Goal: Task Accomplishment & Management: Use online tool/utility

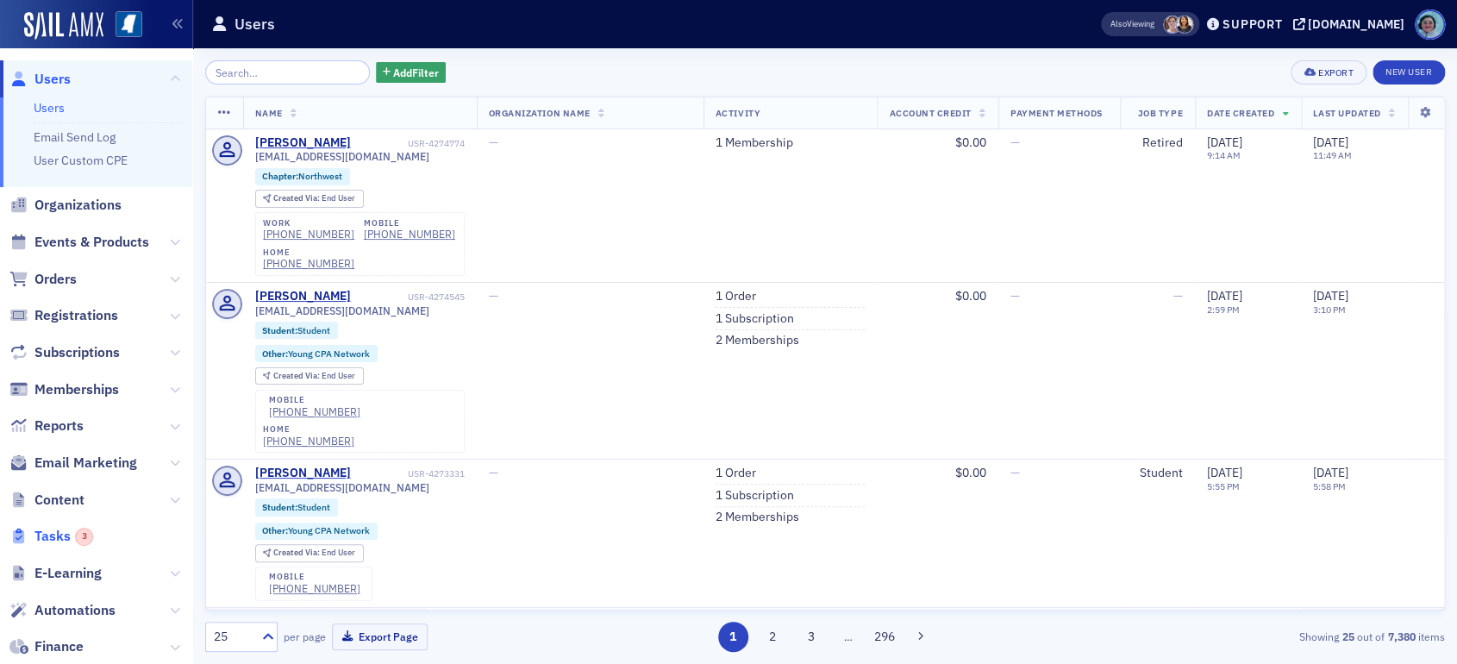
click at [82, 537] on div "3" at bounding box center [84, 537] width 18 height 18
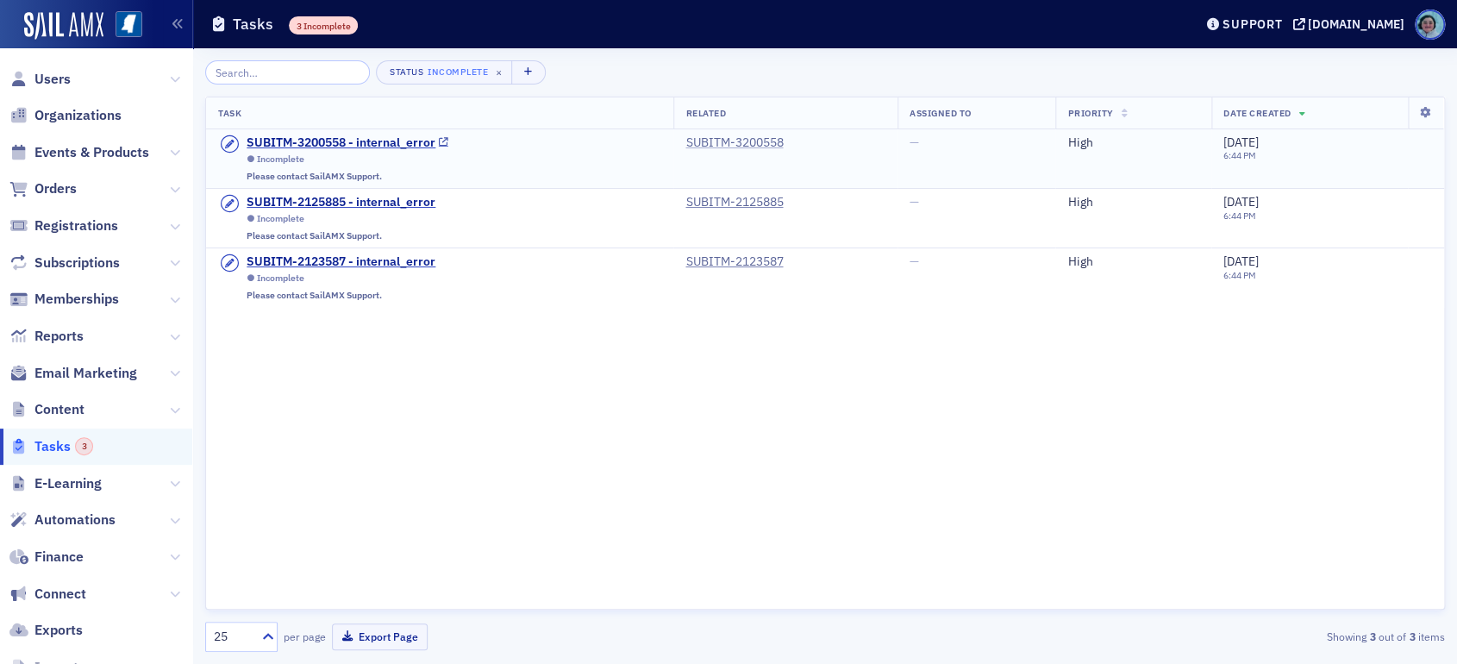
click at [704, 139] on link "SUBITM-3200558" at bounding box center [733, 143] width 97 height 16
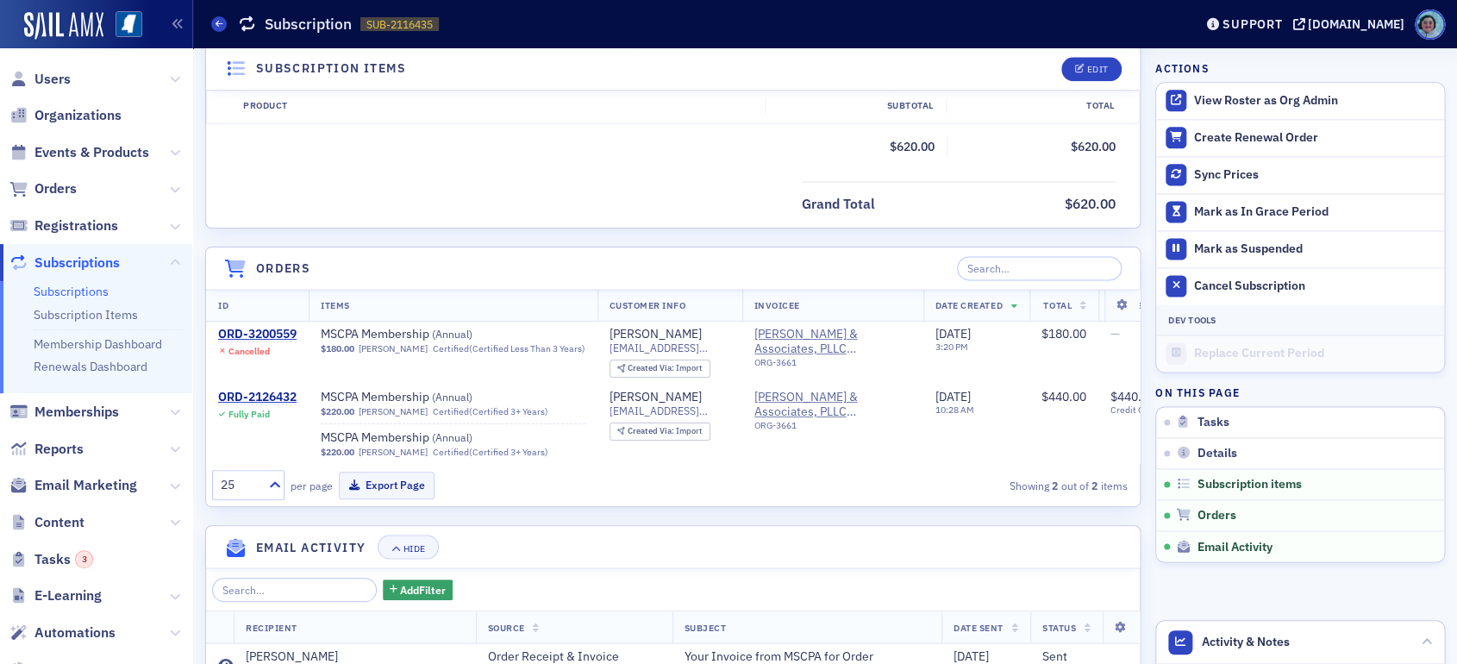
scroll to position [1034, 0]
click at [111, 192] on span "Orders" at bounding box center [96, 189] width 192 height 37
click at [72, 184] on span "Orders" at bounding box center [55, 188] width 42 height 19
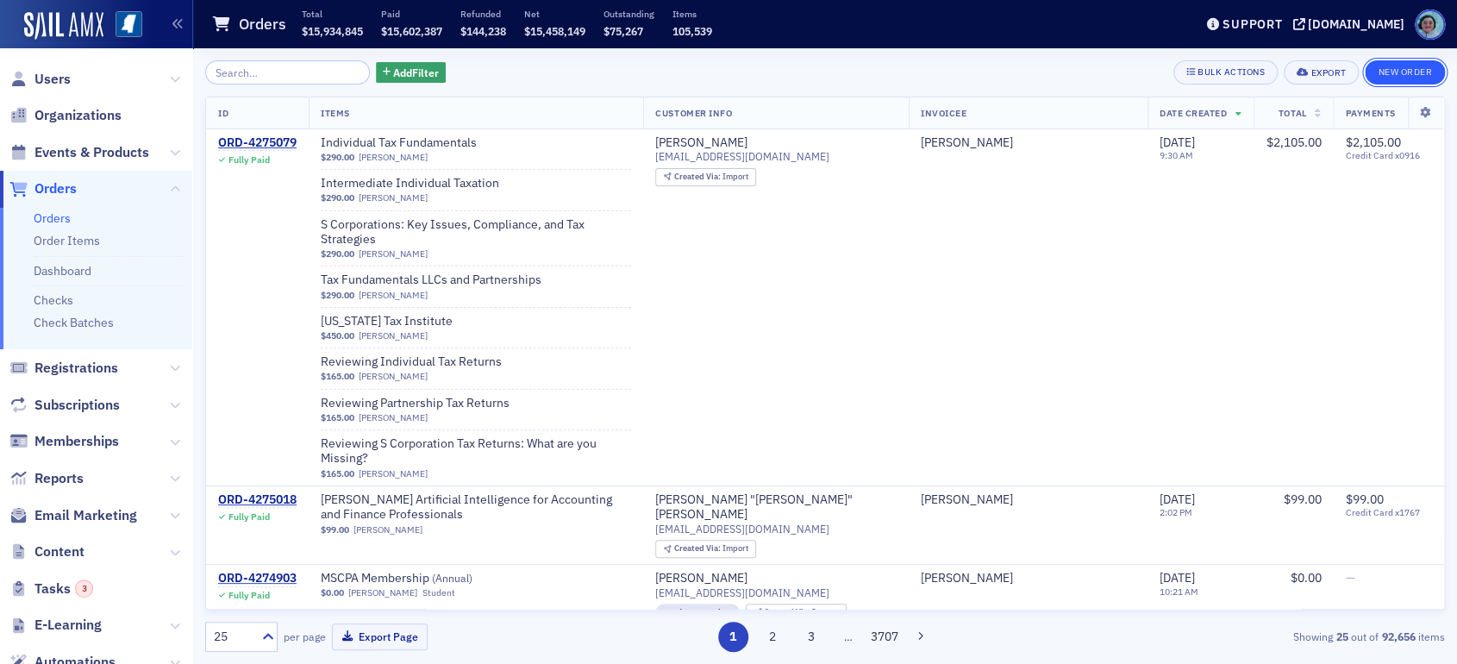
click at [1409, 77] on button "New Order" at bounding box center [1405, 72] width 80 height 24
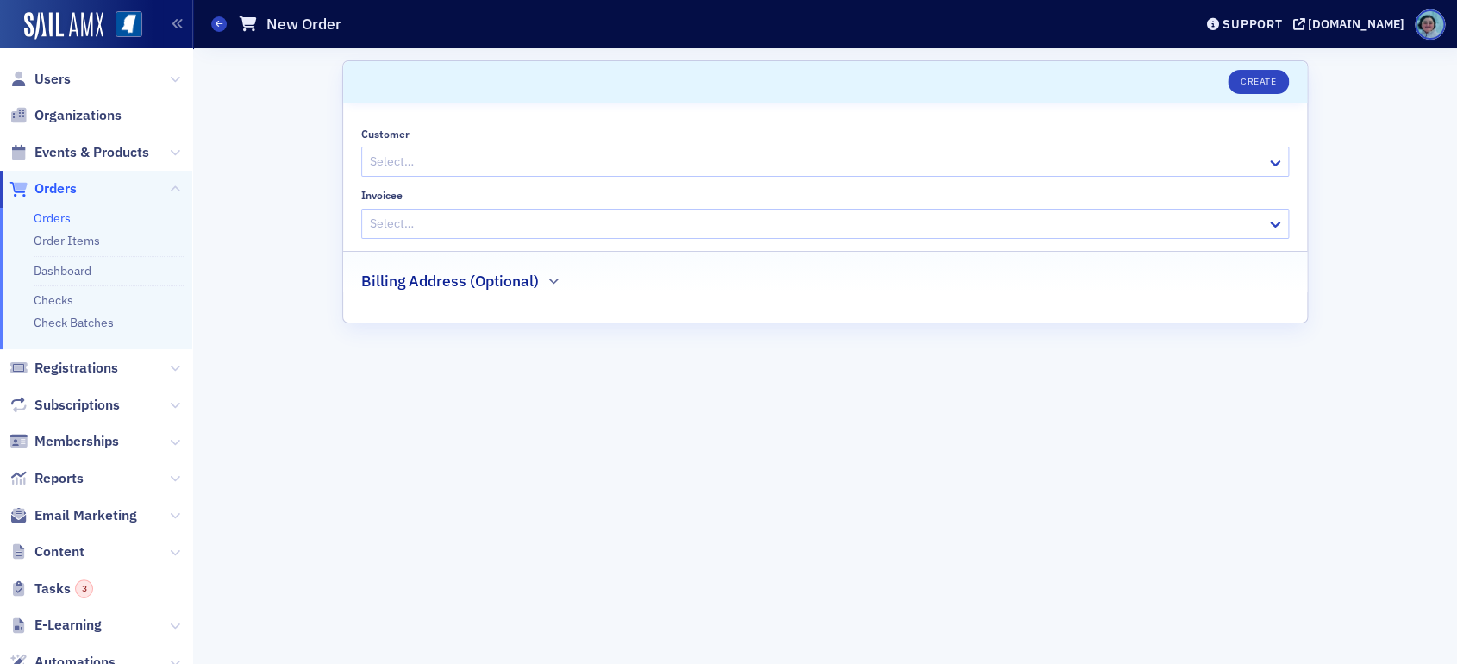
click at [603, 149] on div "Select…" at bounding box center [814, 161] width 904 height 25
click at [644, 164] on div at bounding box center [816, 162] width 896 height 22
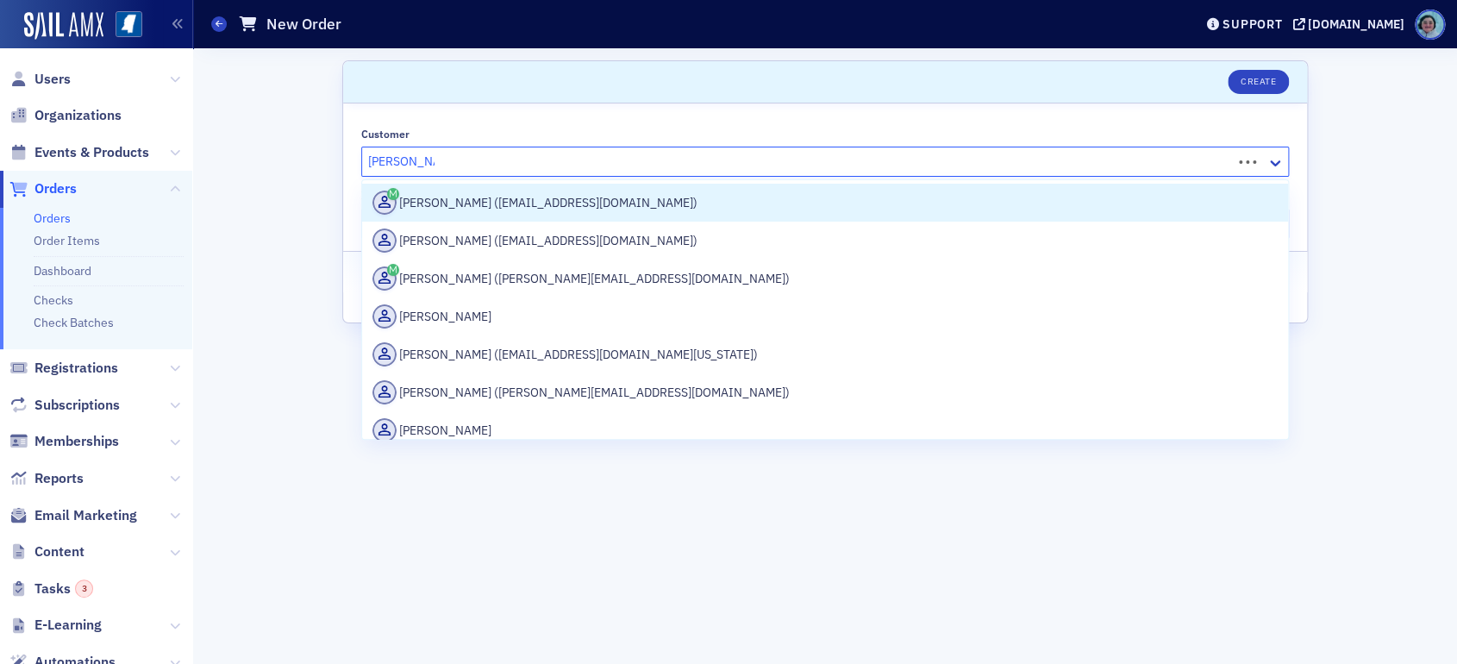
type input "[PERSON_NAME]"
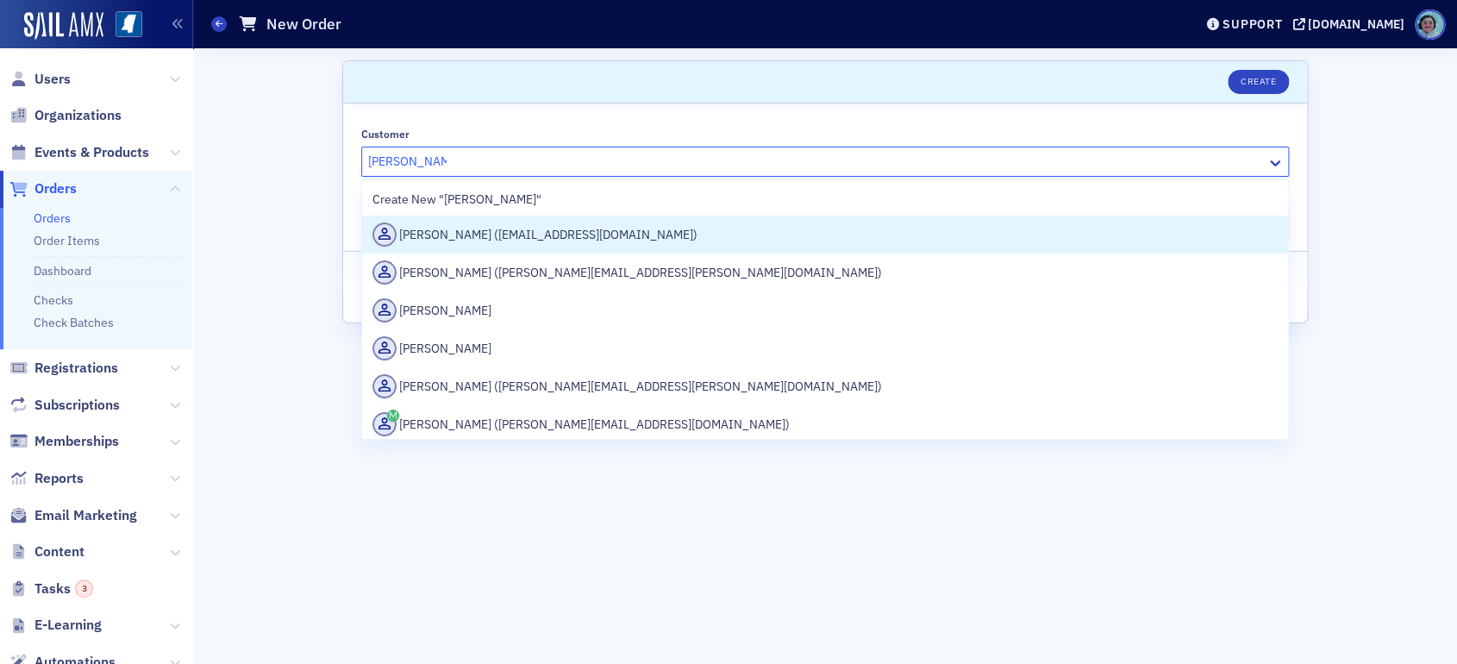
click at [633, 241] on div "[PERSON_NAME] ([EMAIL_ADDRESS][DOMAIN_NAME])" at bounding box center [824, 234] width 905 height 24
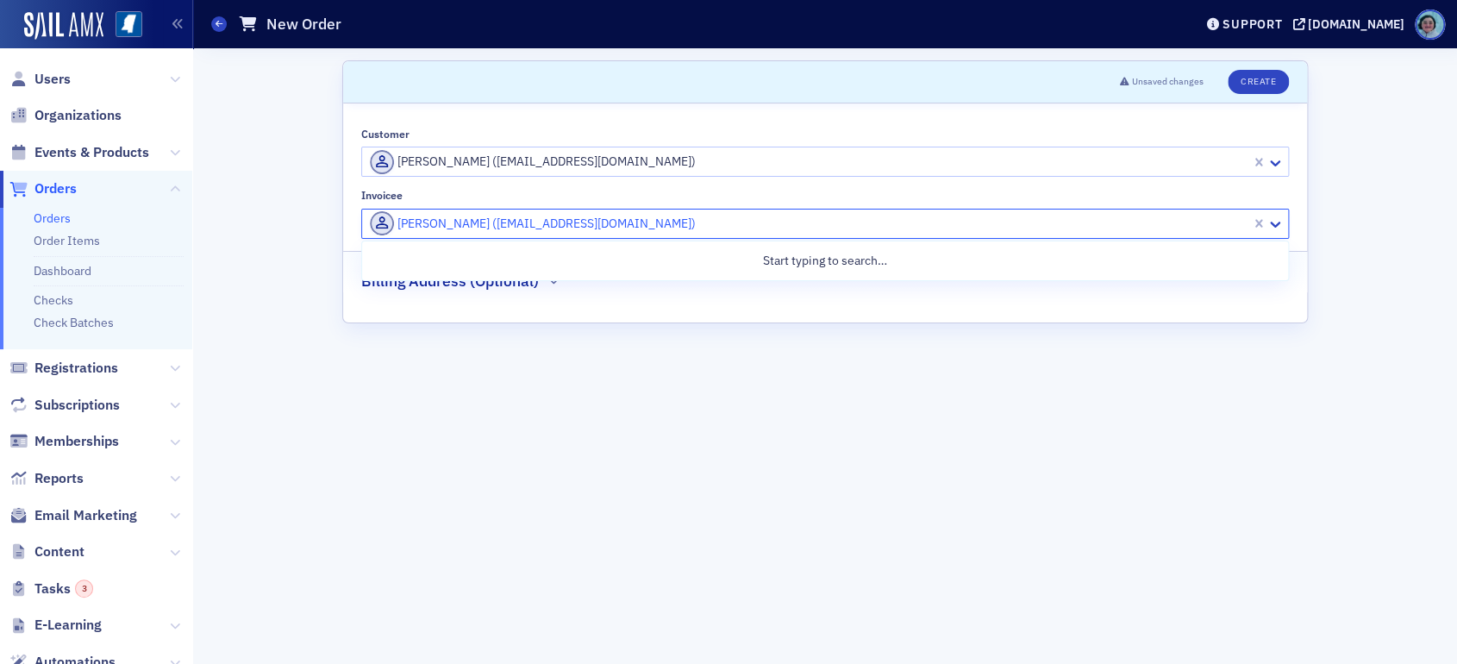
click at [563, 213] on div at bounding box center [808, 224] width 881 height 22
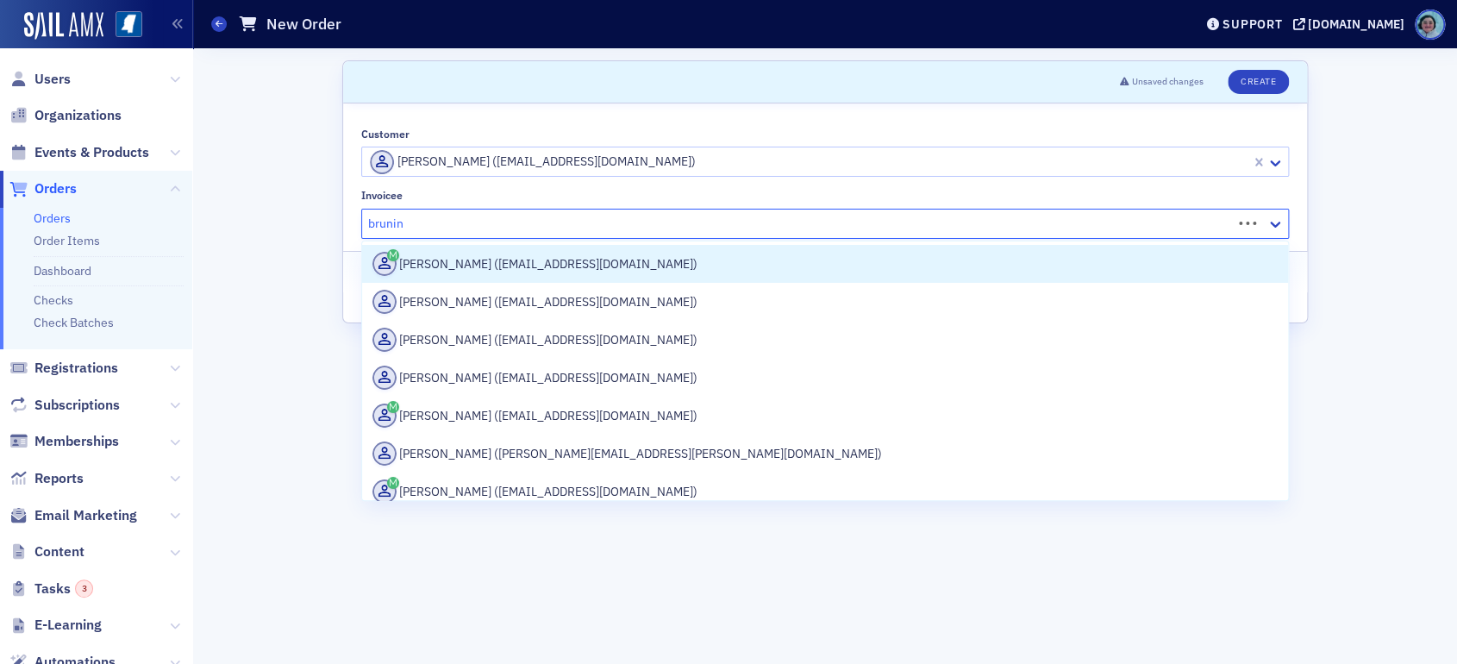
type input "brunini"
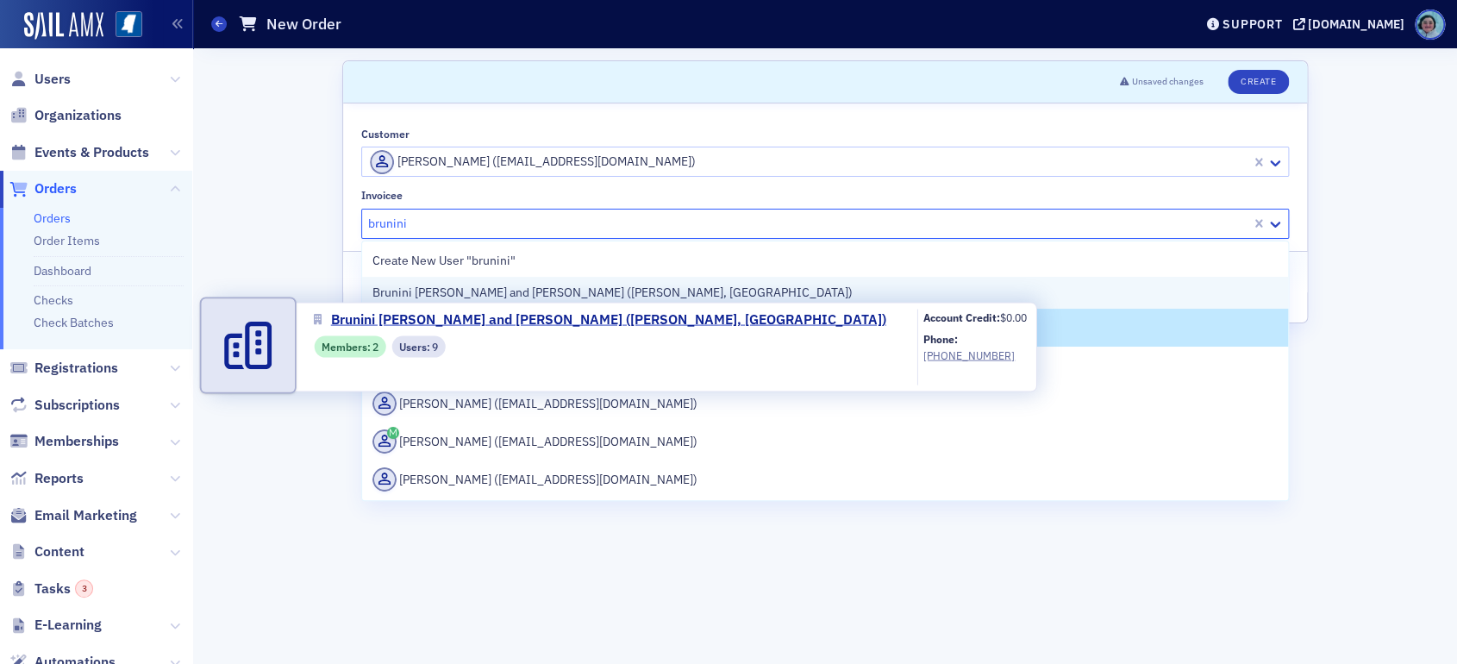
click at [630, 297] on span "Brunini [PERSON_NAME] and [PERSON_NAME] ([PERSON_NAME], [GEOGRAPHIC_DATA])" at bounding box center [612, 293] width 480 height 18
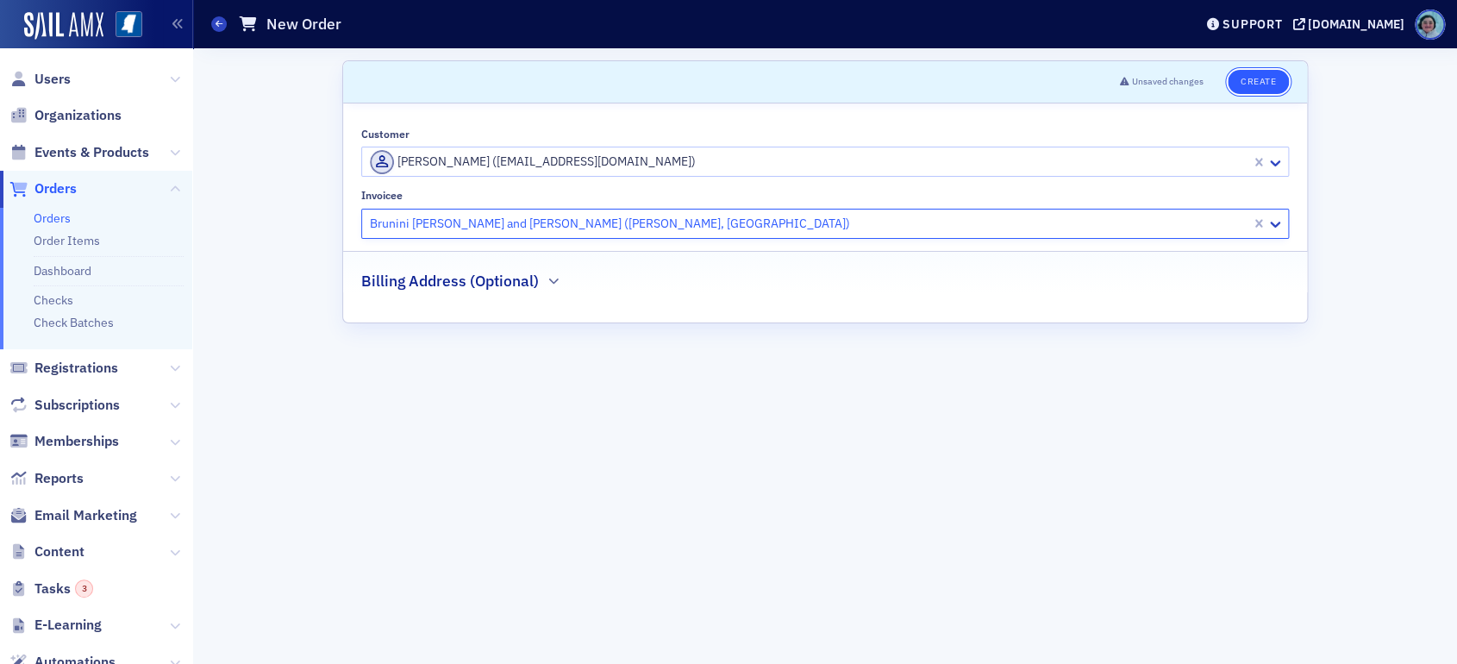
click at [1246, 79] on button "Create" at bounding box center [1257, 82] width 61 height 24
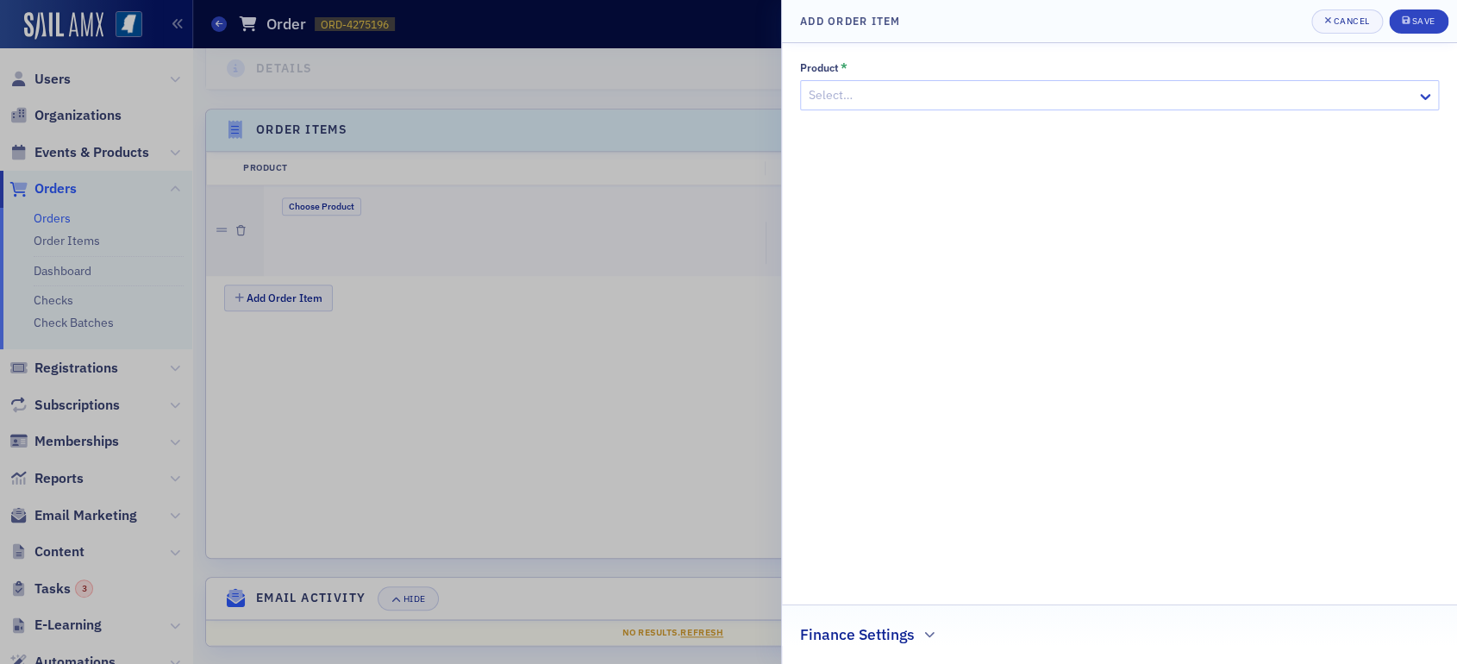
scroll to position [521, 0]
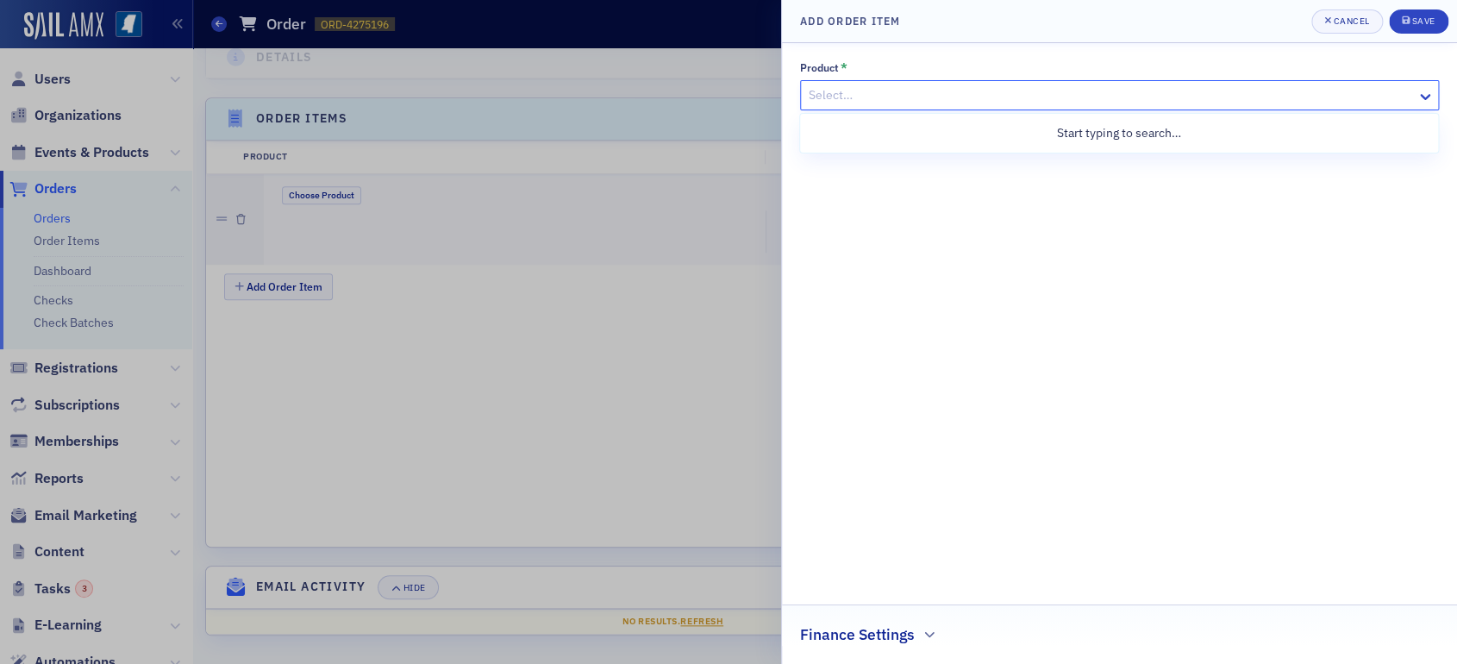
click at [950, 108] on div "Select…" at bounding box center [1119, 95] width 639 height 30
type input "con"
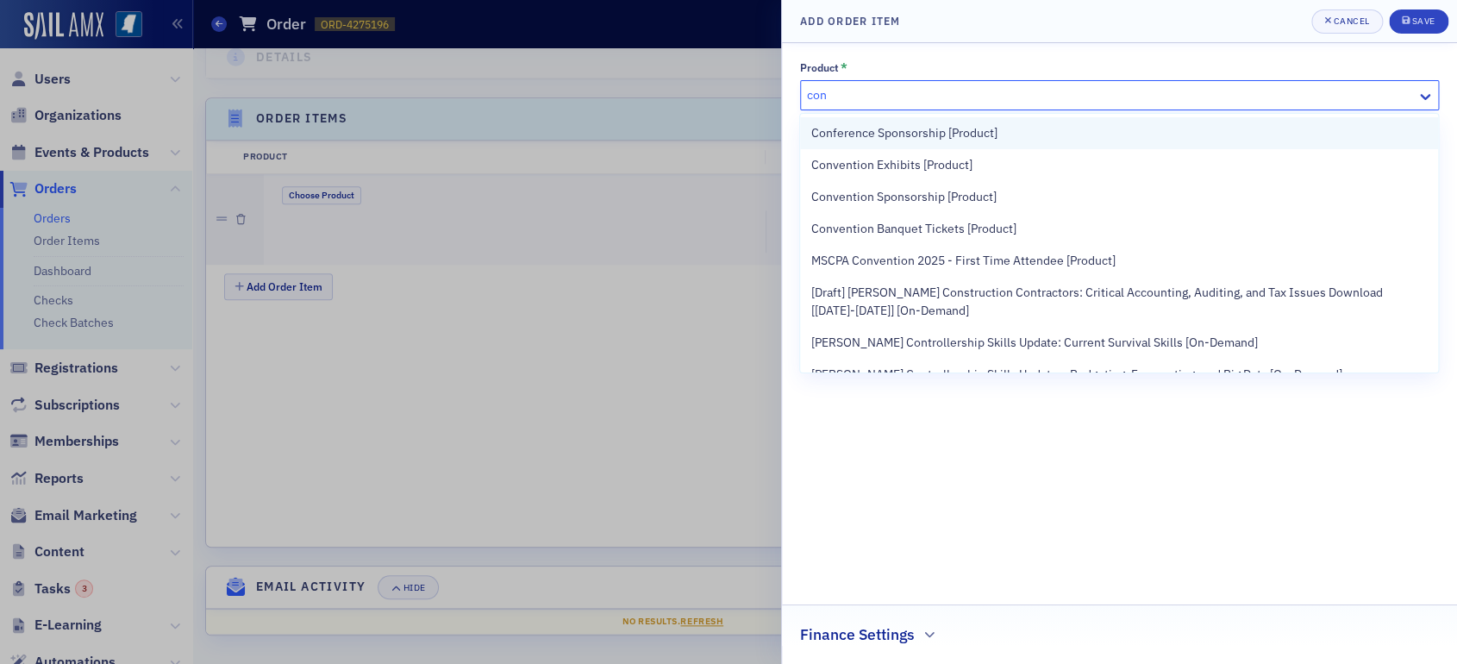
click at [962, 136] on span "Conference Sponsorship [Product]" at bounding box center [903, 133] width 186 height 18
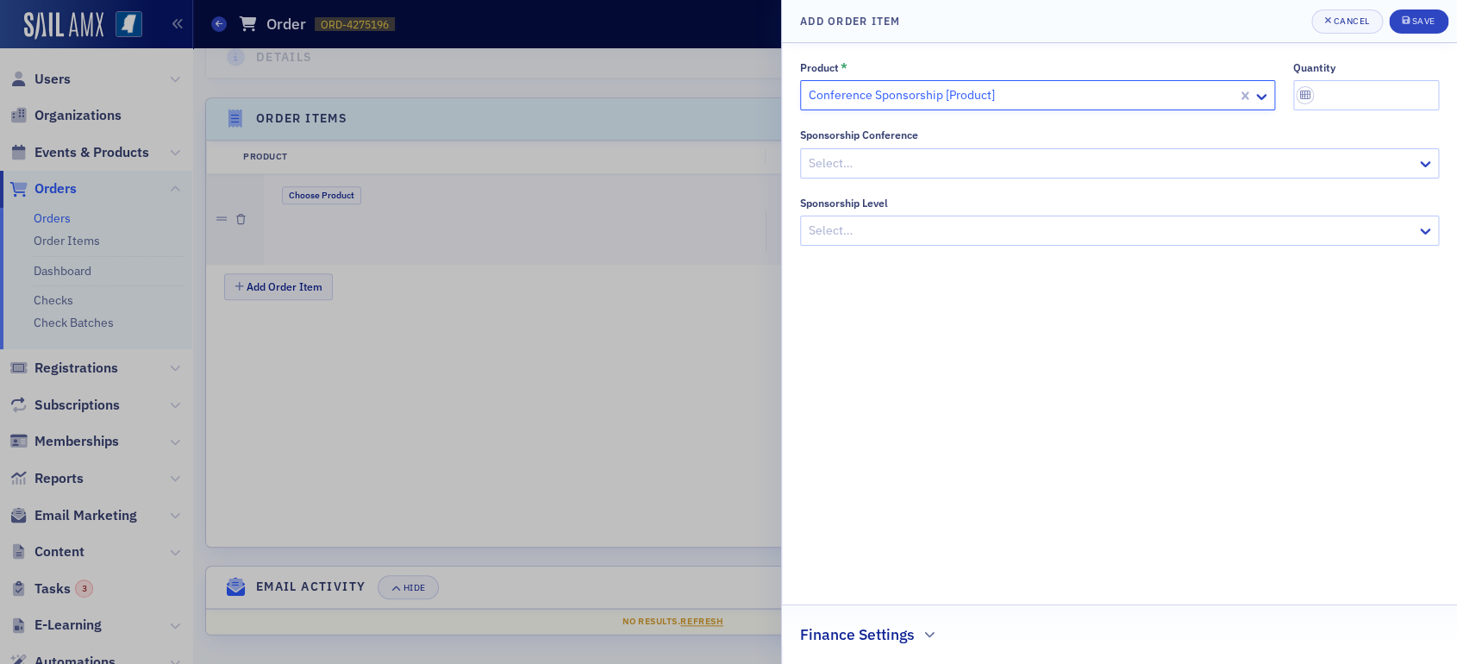
click at [959, 154] on div at bounding box center [1111, 164] width 608 height 22
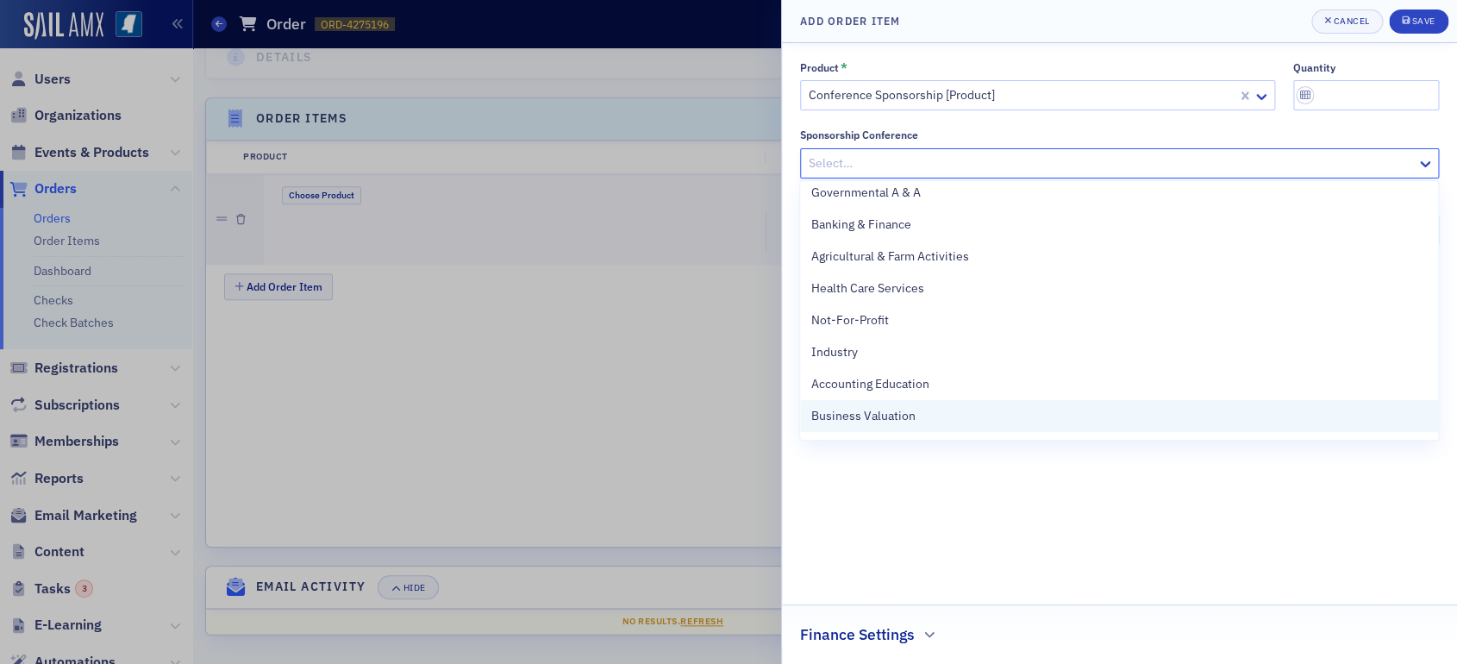
scroll to position [130, 0]
click at [909, 426] on span "[US_STATE] Tax Institute" at bounding box center [876, 421] width 132 height 18
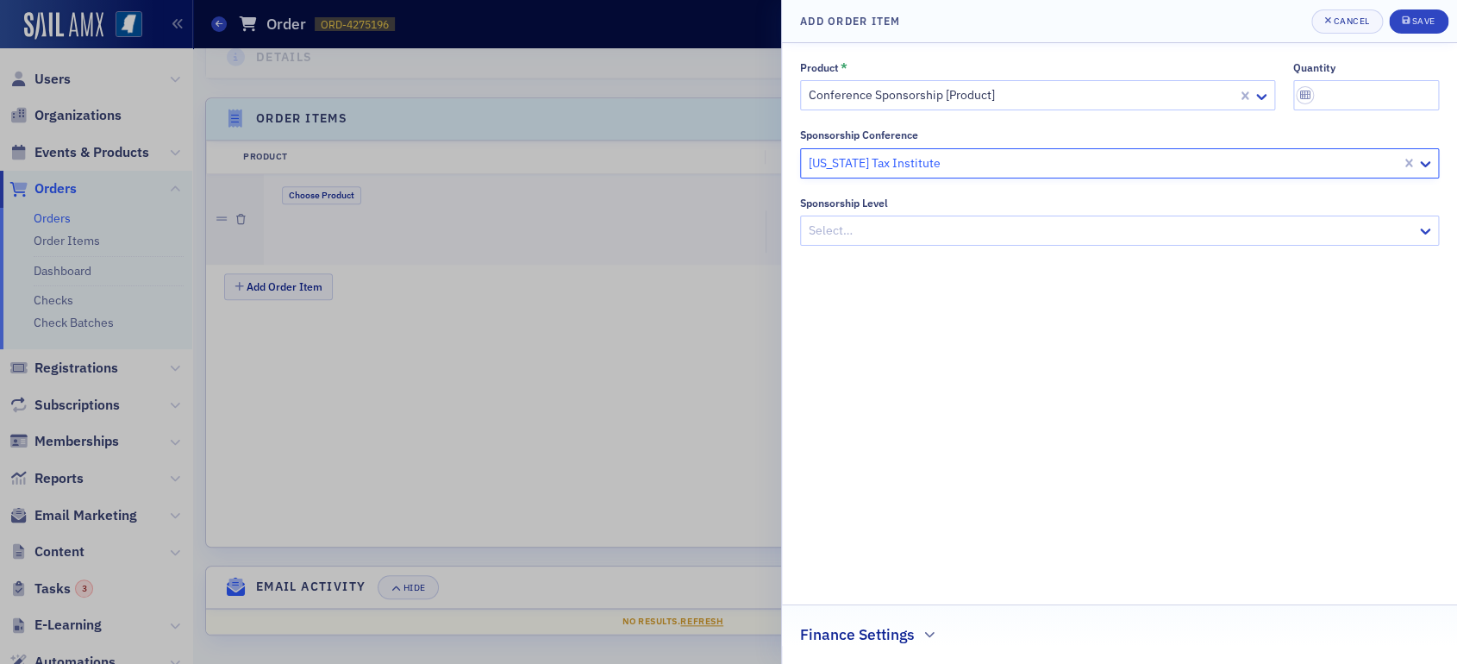
click at [926, 243] on div "Select…" at bounding box center [1119, 231] width 639 height 30
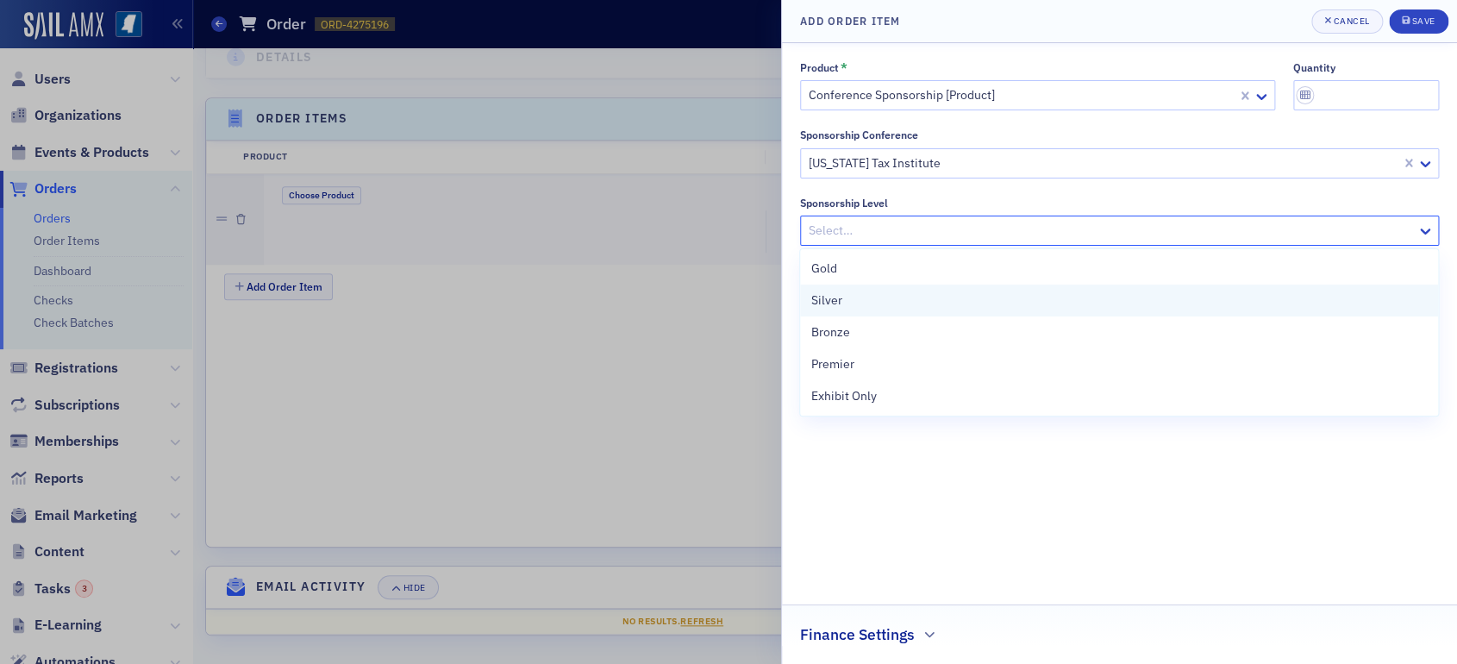
click at [922, 302] on div "Silver" at bounding box center [1118, 300] width 616 height 18
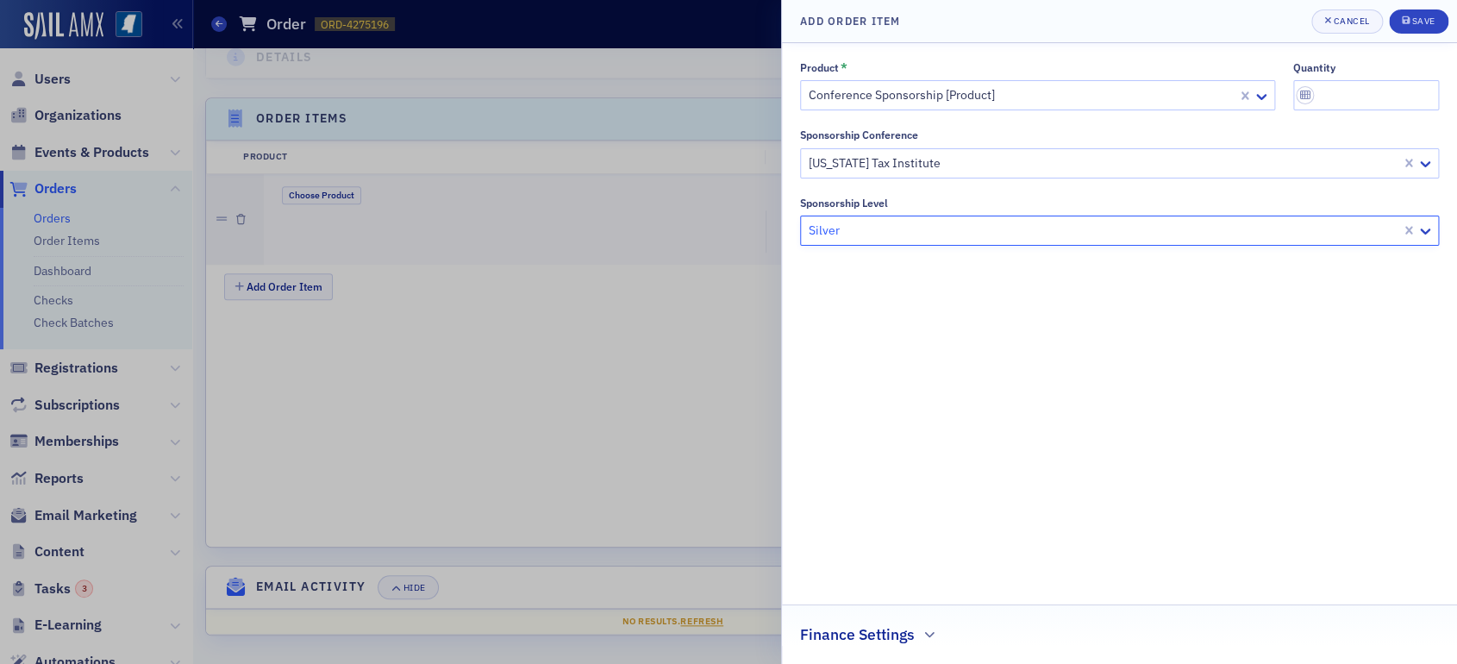
click at [874, 635] on h2 "Finance Settings" at bounding box center [857, 634] width 115 height 22
click at [902, 630] on div at bounding box center [1111, 631] width 602 height 22
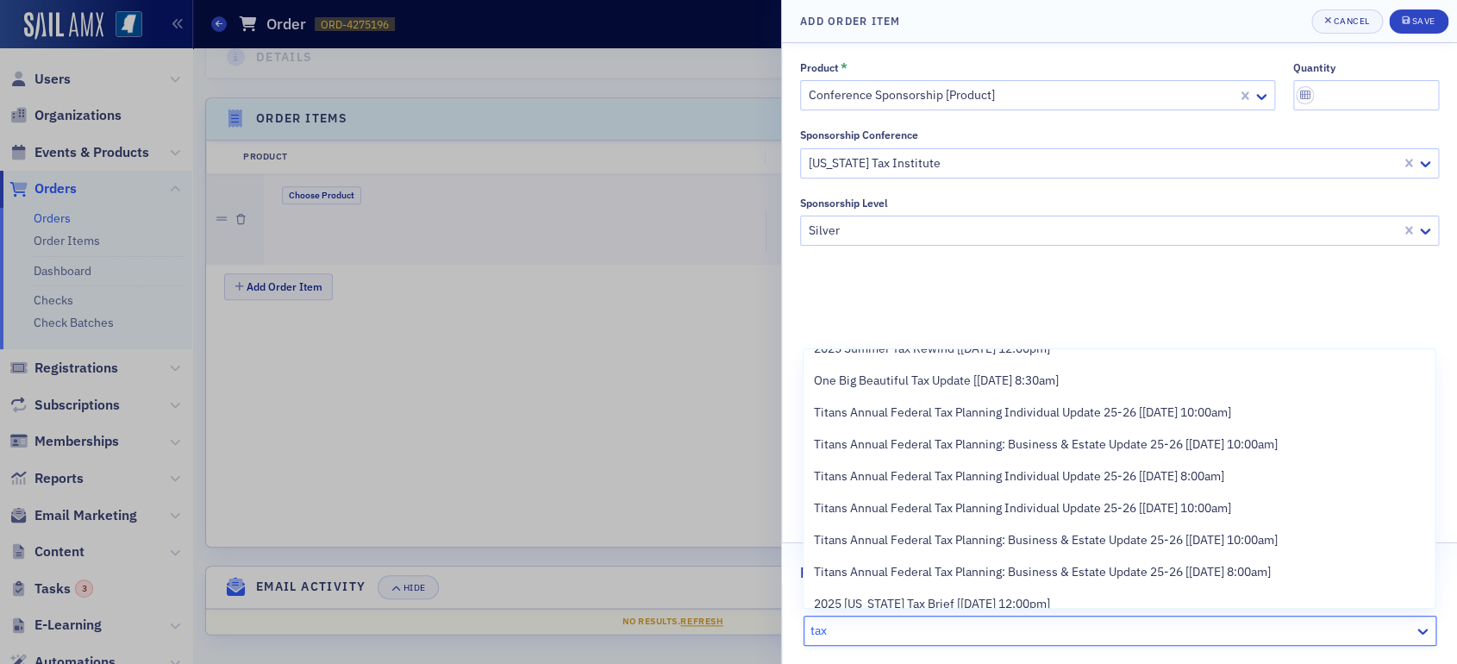
scroll to position [862, 0]
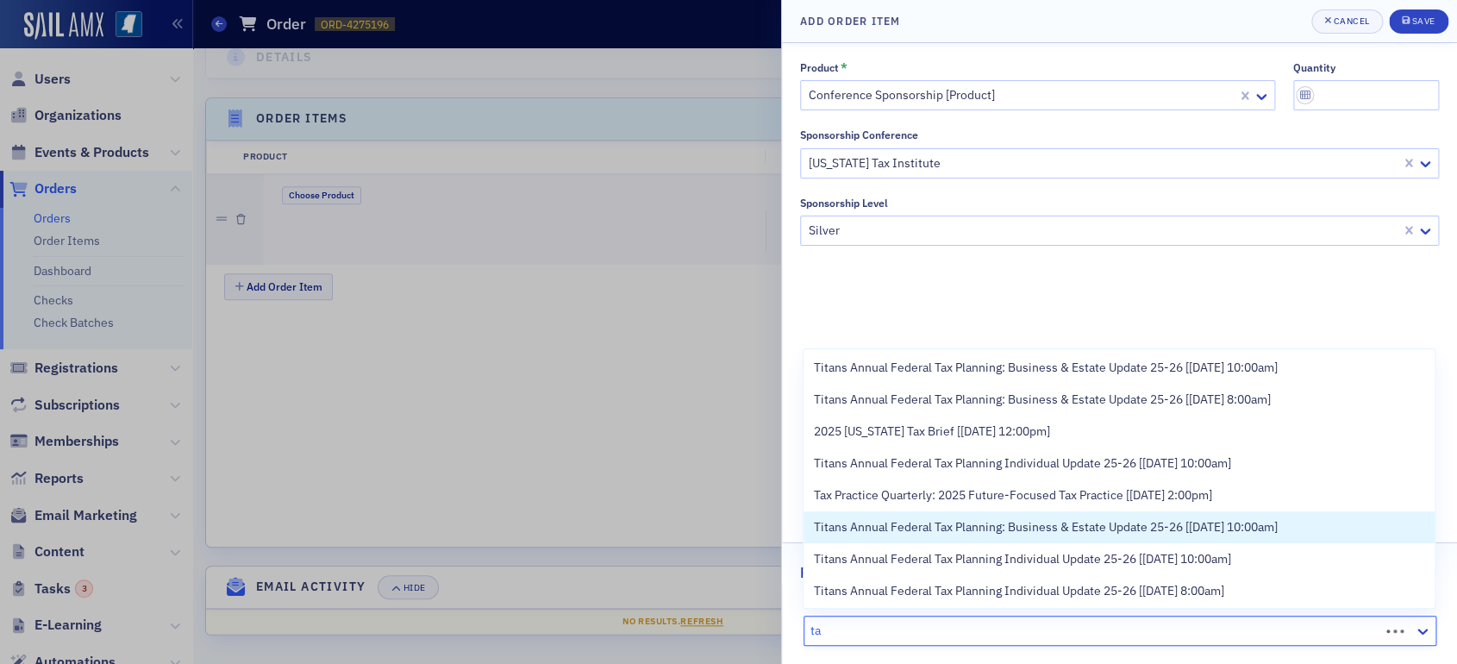
type input "t"
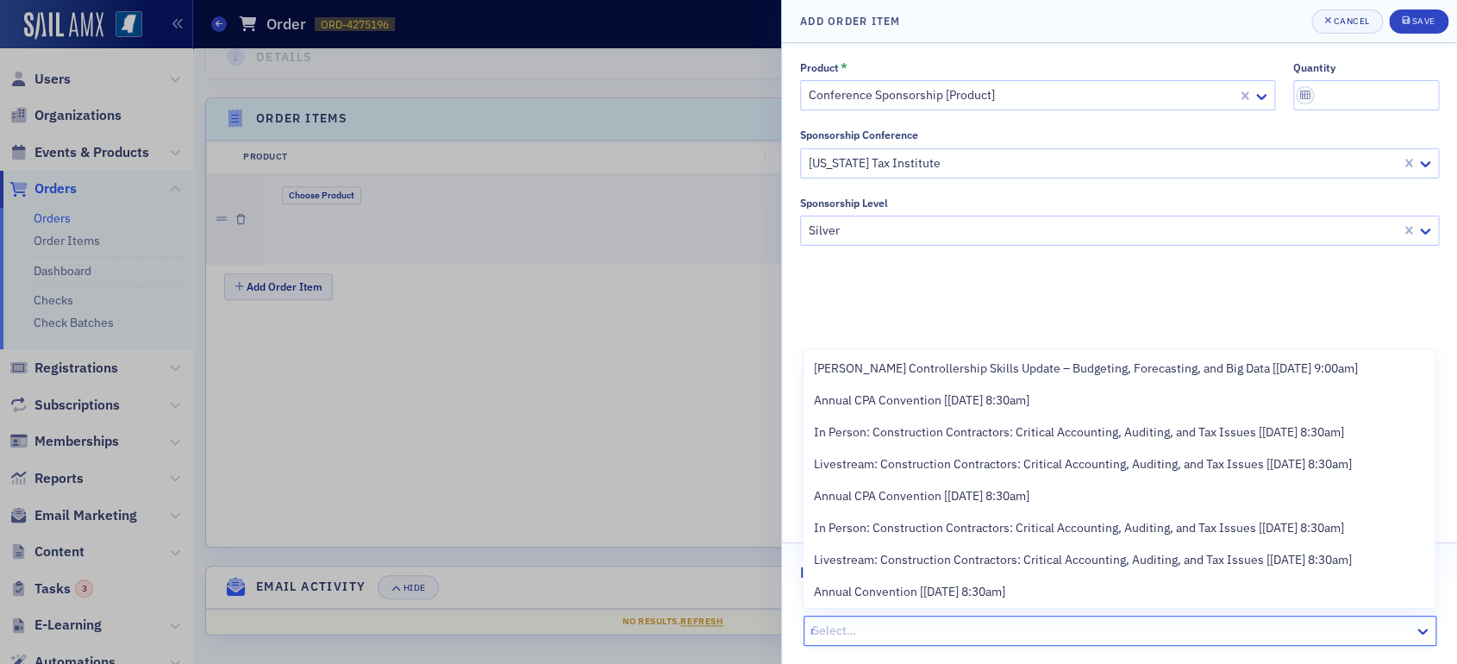
scroll to position [0, 0]
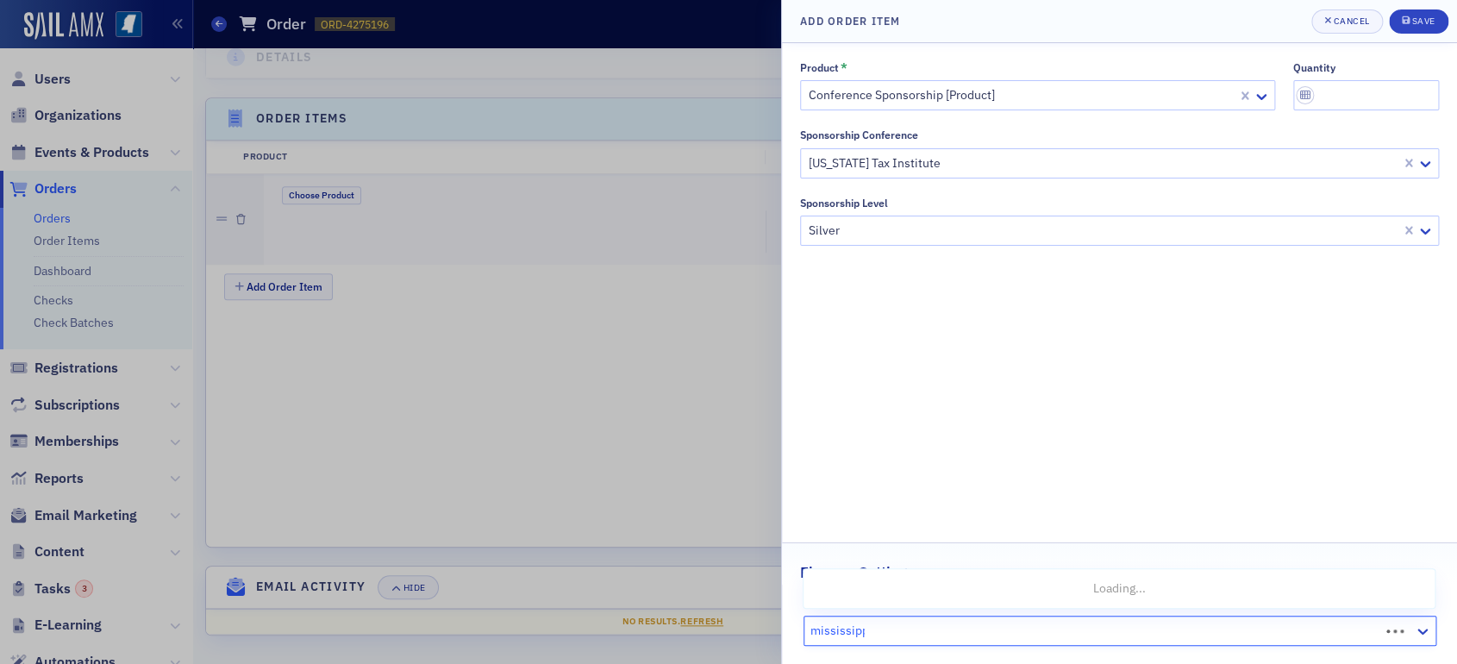
type input "[US_STATE]"
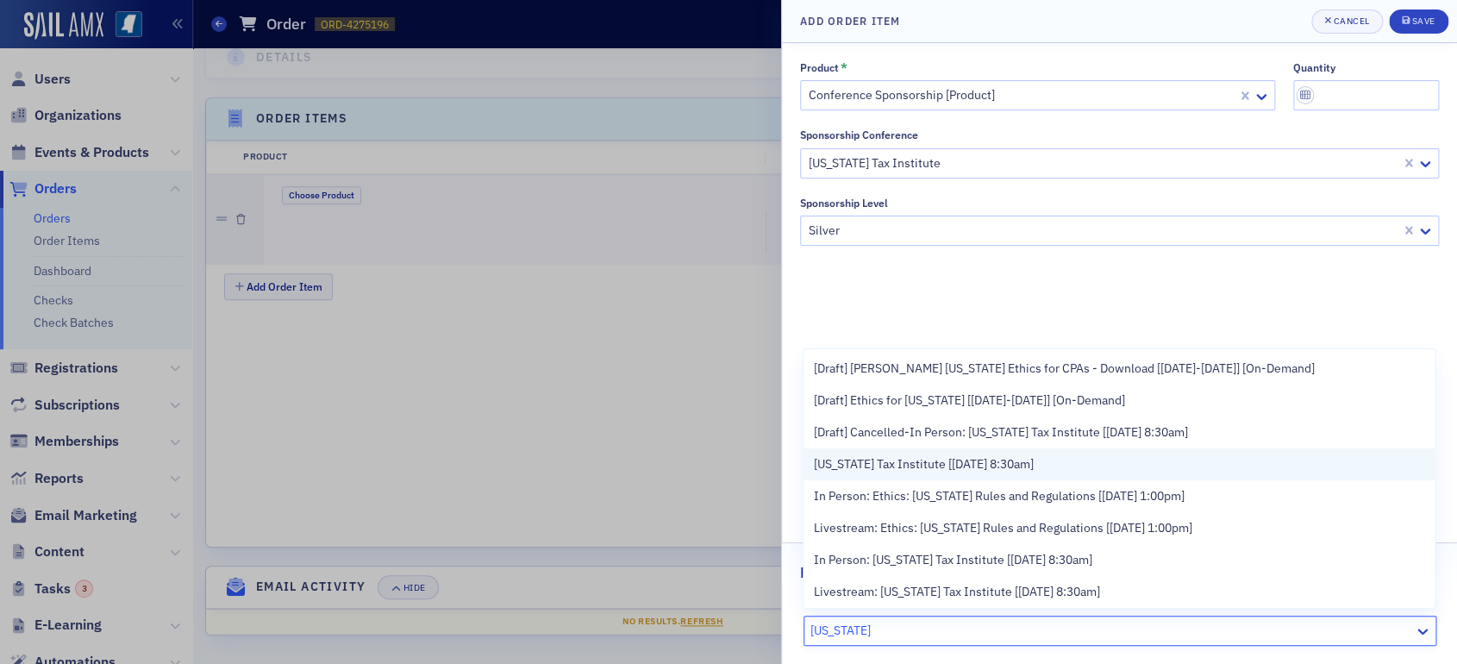
click at [1058, 475] on div "[US_STATE] Tax Institute [[DATE] 8:30am]" at bounding box center [1118, 464] width 631 height 32
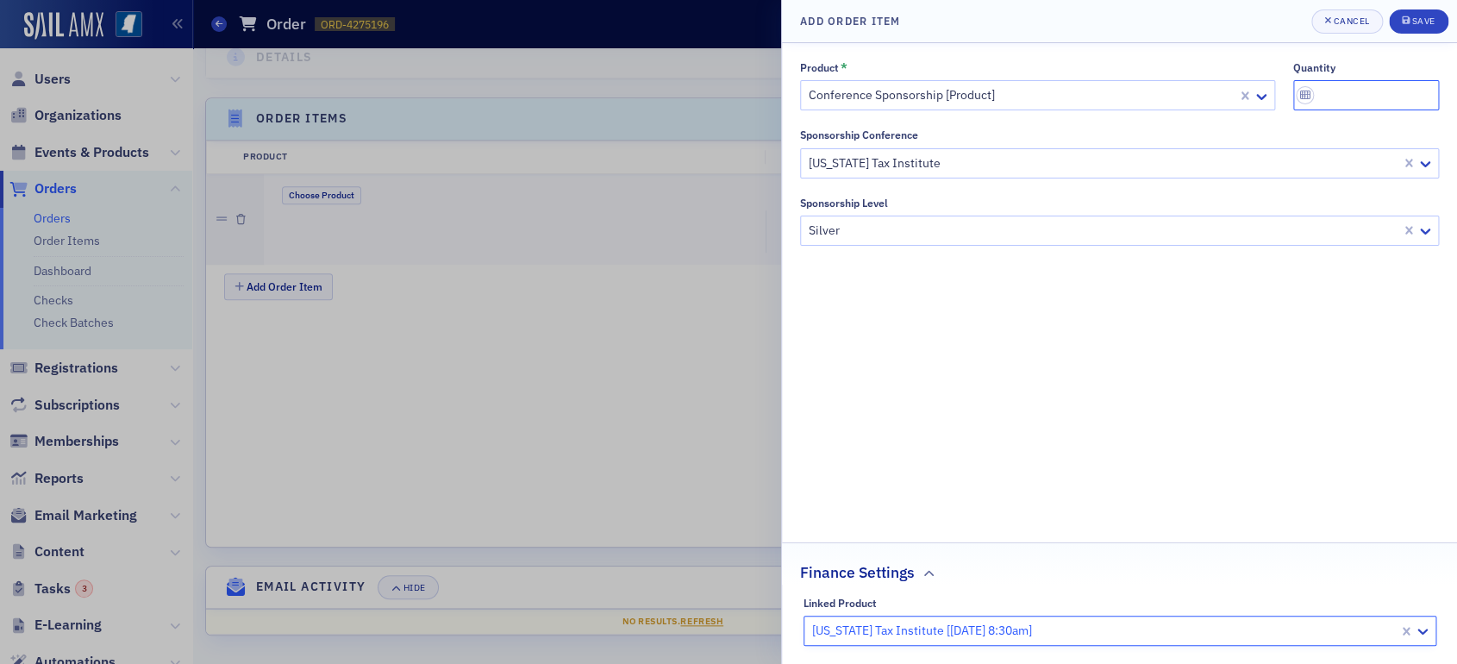
click at [1346, 96] on input "quantity" at bounding box center [1366, 95] width 147 height 30
type input "1"
click at [1322, 283] on div "Product * Conference Sponsorship [Product] quantity 1 Sponsorship Conference [U…" at bounding box center [1119, 353] width 639 height 584
click at [1402, 24] on icon "submit" at bounding box center [1406, 20] width 8 height 8
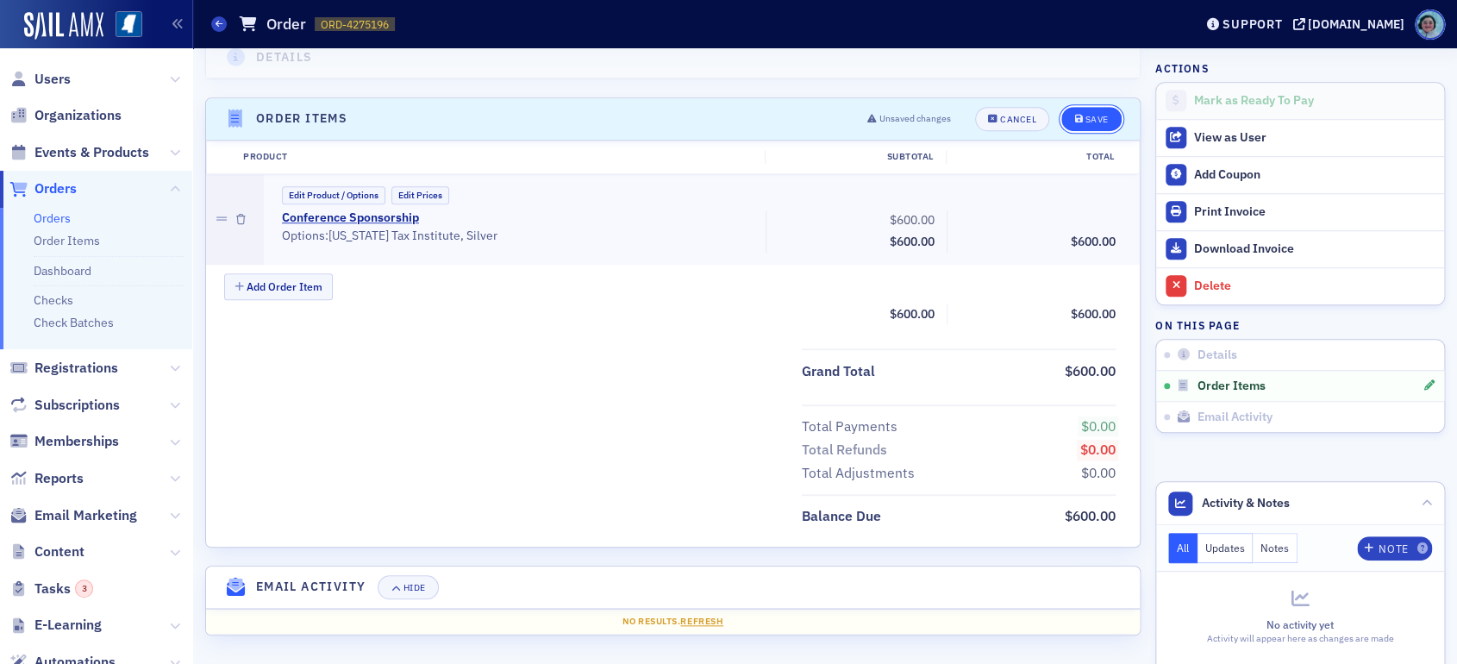
click at [1084, 116] on div "Save" at bounding box center [1095, 119] width 23 height 9
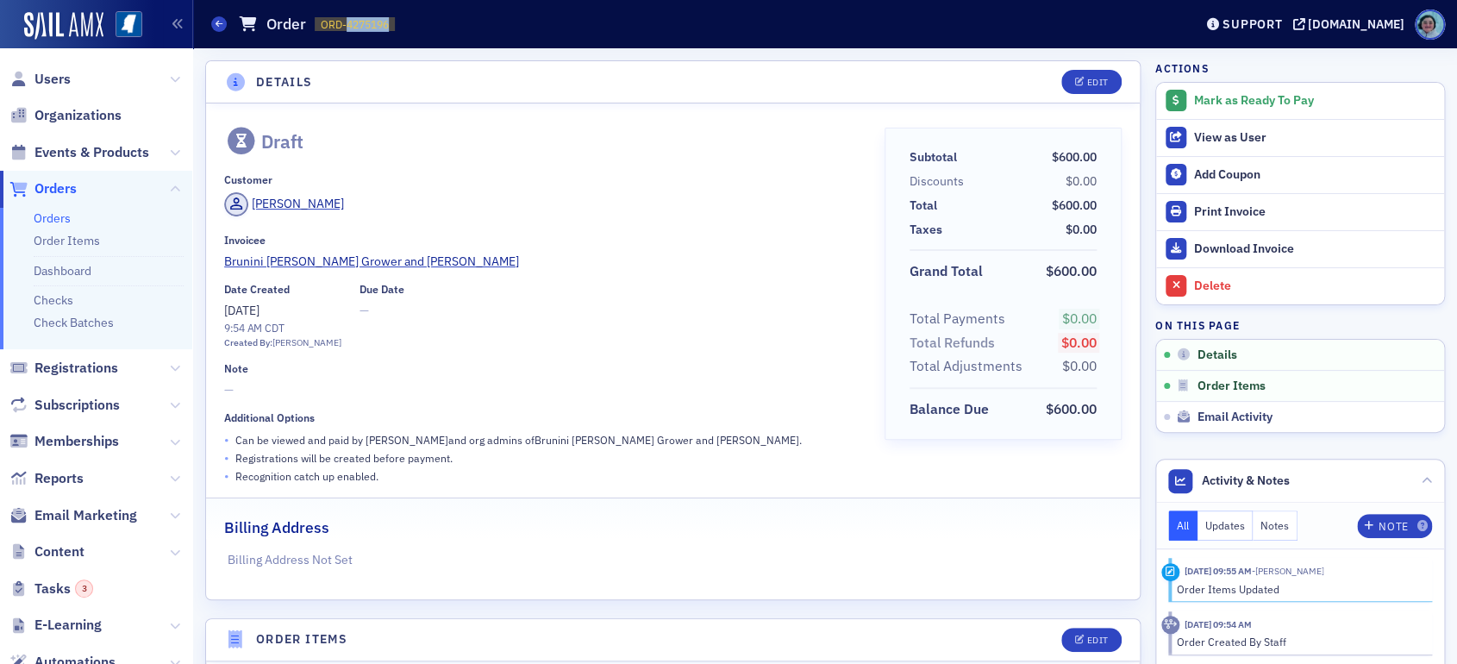
drag, startPoint x: 347, startPoint y: 24, endPoint x: 398, endPoint y: 28, distance: 51.0
click at [398, 28] on div "Orders Order ORD-4275196 4275196" at bounding box center [689, 24] width 956 height 33
copy span "4275196"
click at [1251, 99] on div "Mark as Ready To Pay" at bounding box center [1314, 101] width 241 height 16
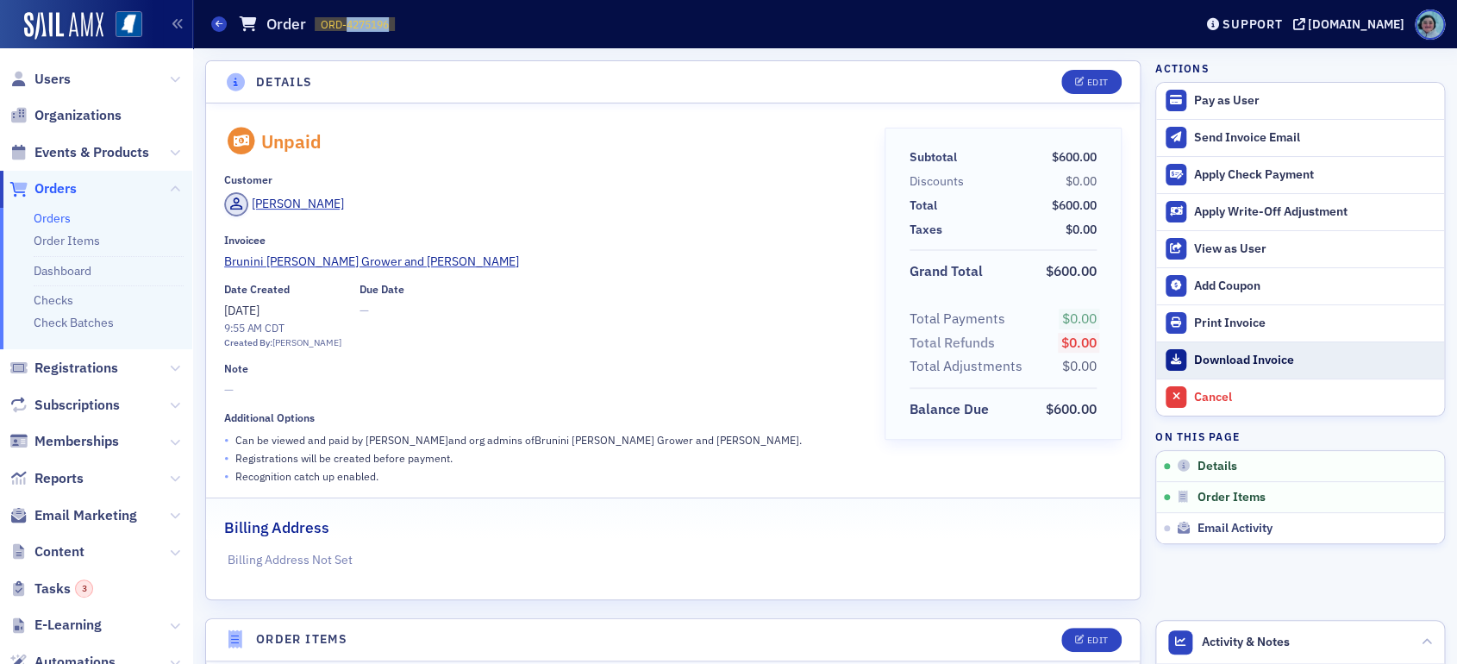
click at [1207, 353] on div "Download Invoice" at bounding box center [1314, 361] width 241 height 16
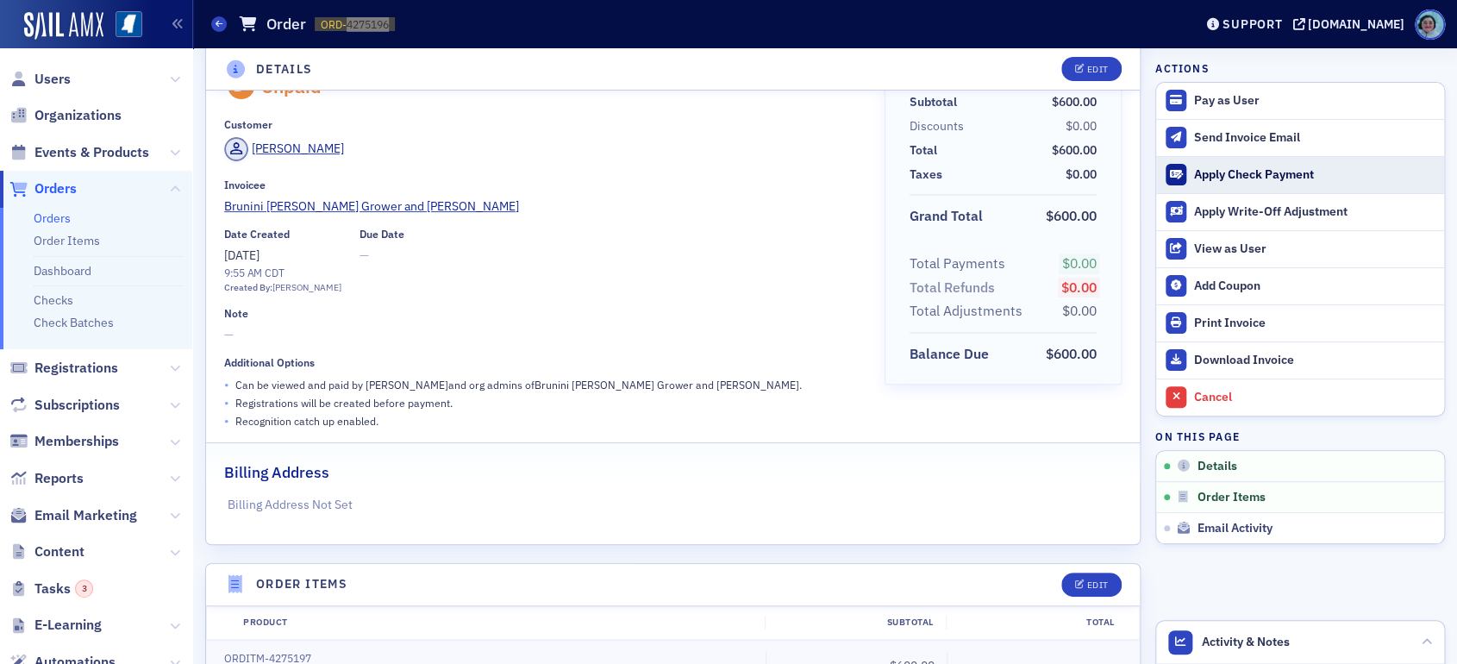
scroll to position [86, 0]
